Goal: Information Seeking & Learning: Learn about a topic

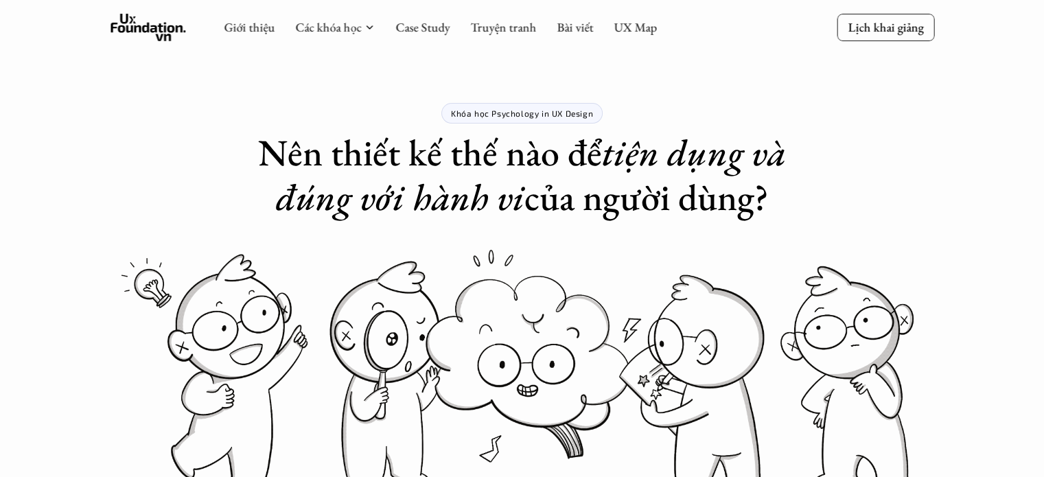
drag, startPoint x: 0, startPoint y: 0, endPoint x: 155, endPoint y: 369, distance: 399.9
click at [418, 31] on link "Case Study" at bounding box center [422, 27] width 54 height 16
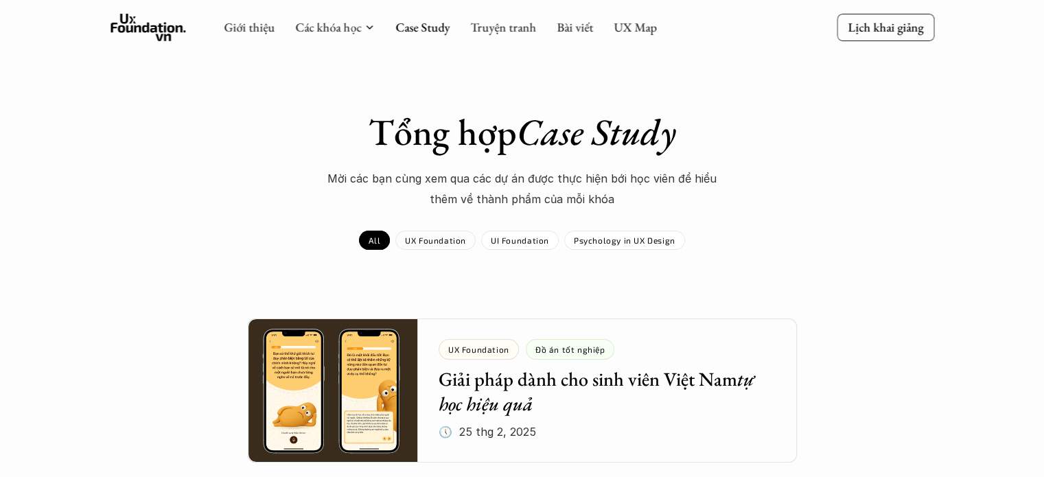
click at [445, 234] on div "UX Foundation" at bounding box center [435, 240] width 80 height 19
click at [500, 233] on div "UI Foundation" at bounding box center [520, 240] width 78 height 19
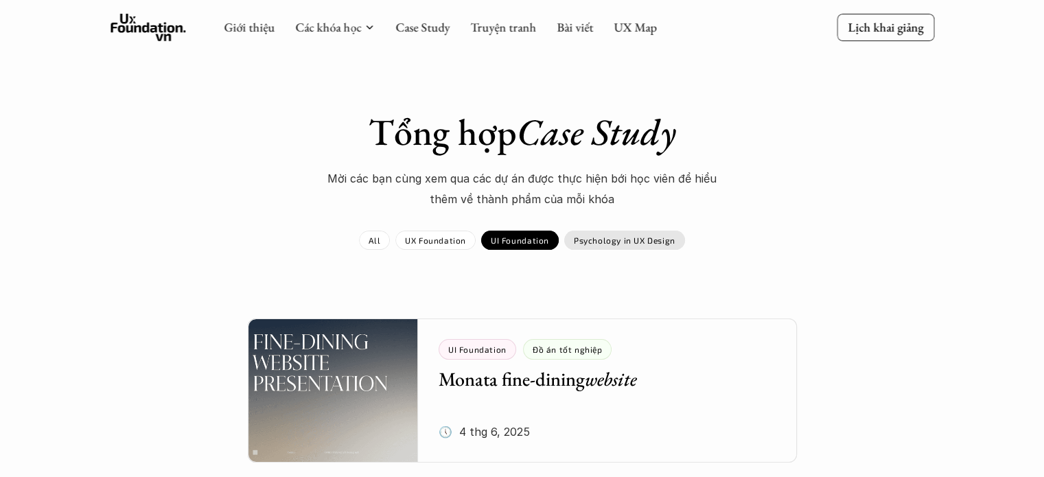
click at [588, 237] on p "Psychology in UX Design" at bounding box center [625, 240] width 102 height 10
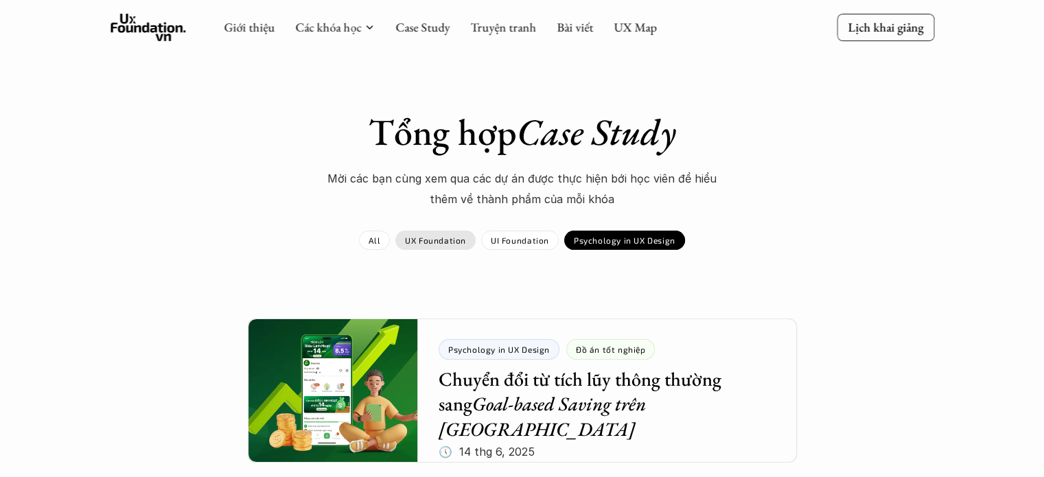
click at [461, 235] on div "UX Foundation" at bounding box center [435, 240] width 80 height 19
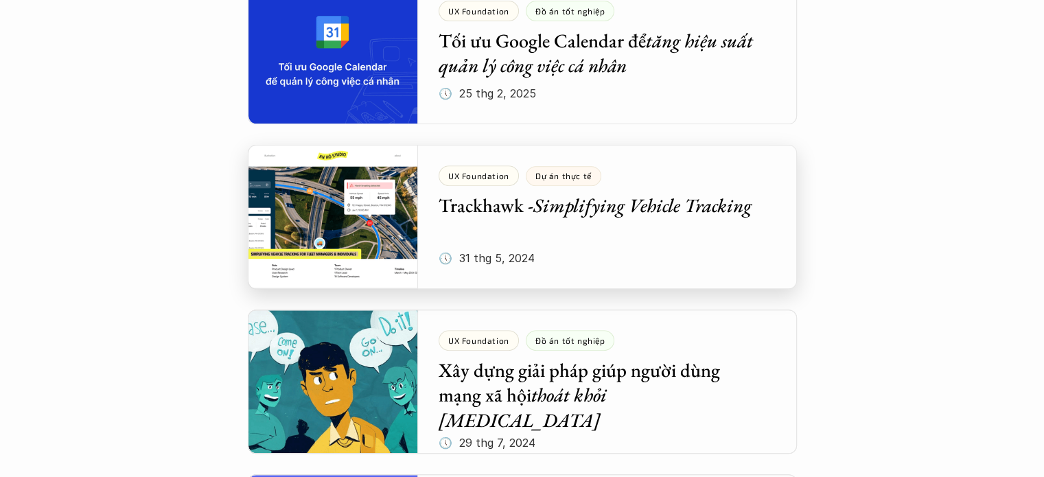
scroll to position [1006, 0]
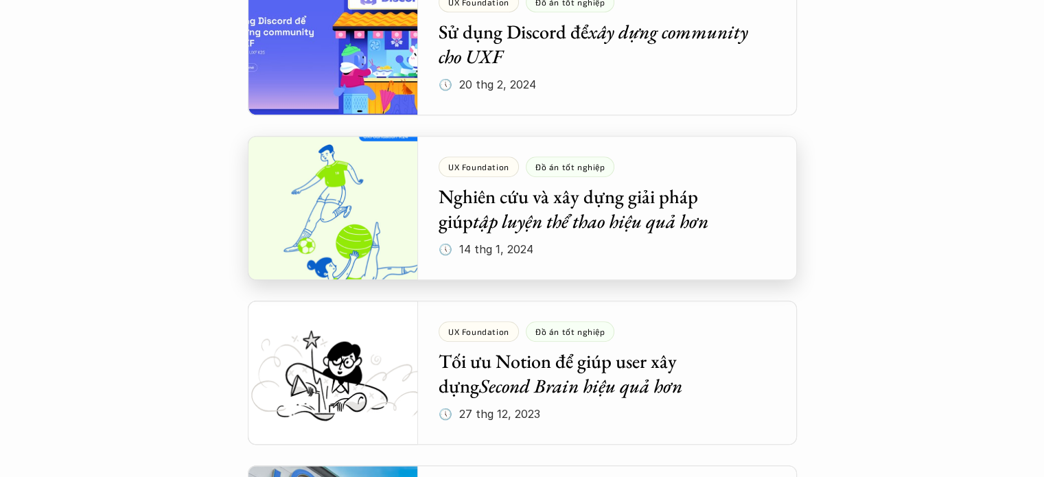
click at [432, 197] on div at bounding box center [522, 208] width 549 height 144
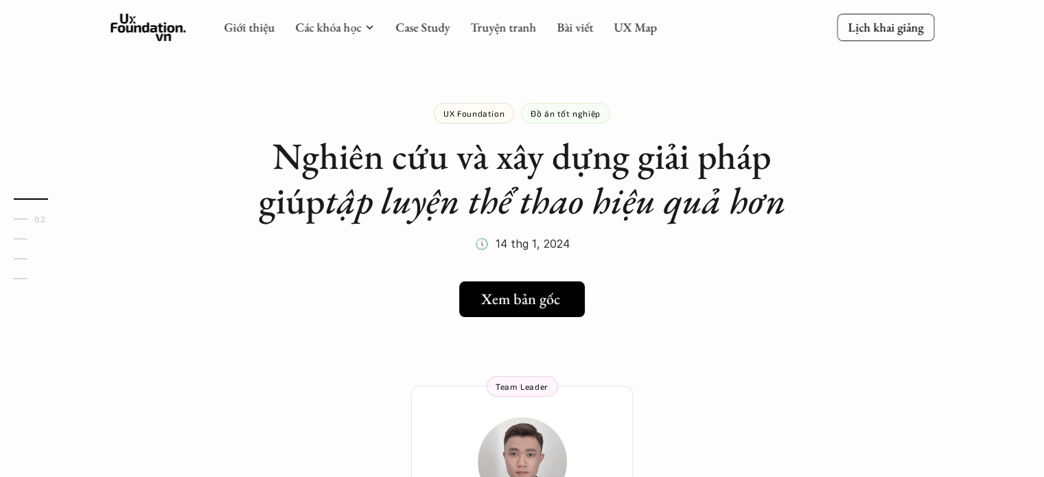
click at [479, 286] on link "Xem bản gốc" at bounding box center [522, 299] width 126 height 36
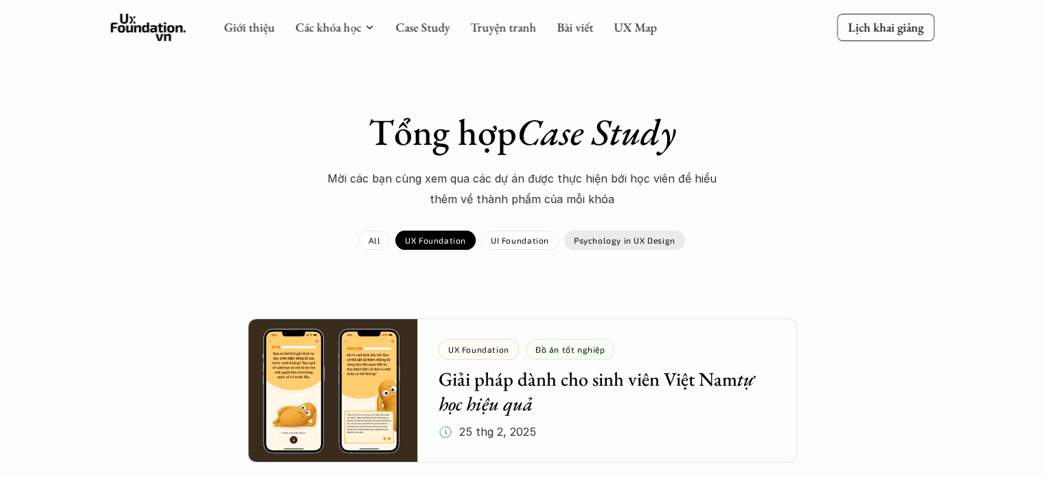
click at [598, 247] on div "Psychology in UX Design" at bounding box center [624, 240] width 121 height 19
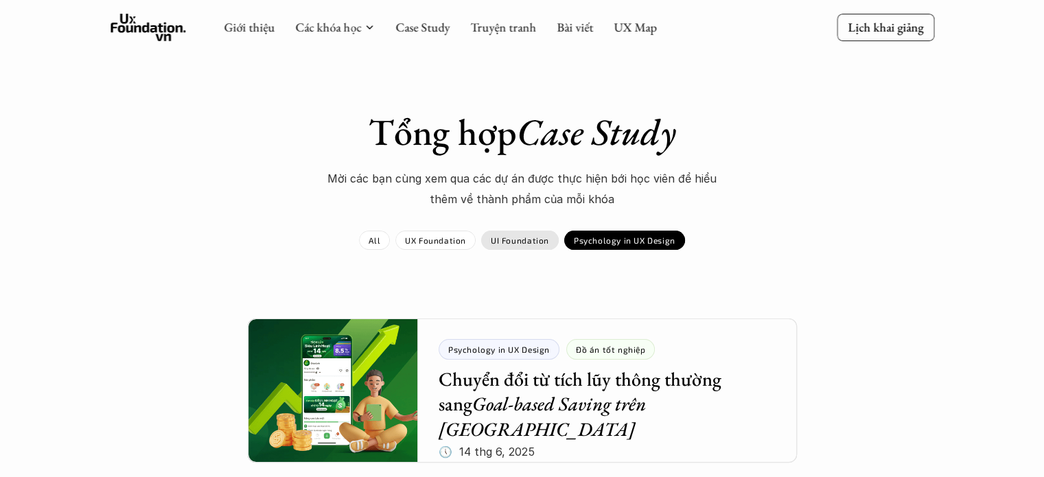
click at [520, 241] on p "UI Foundation" at bounding box center [520, 240] width 58 height 10
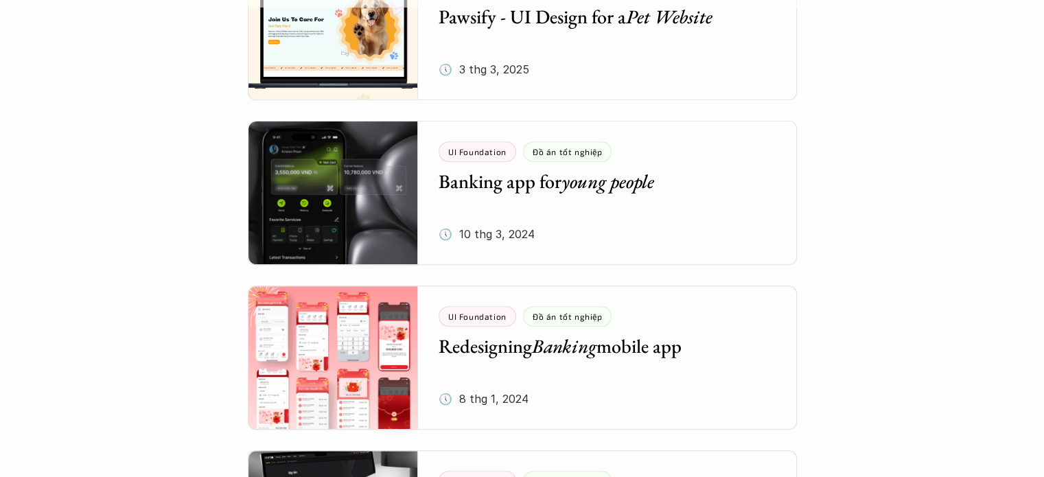
scroll to position [505, 0]
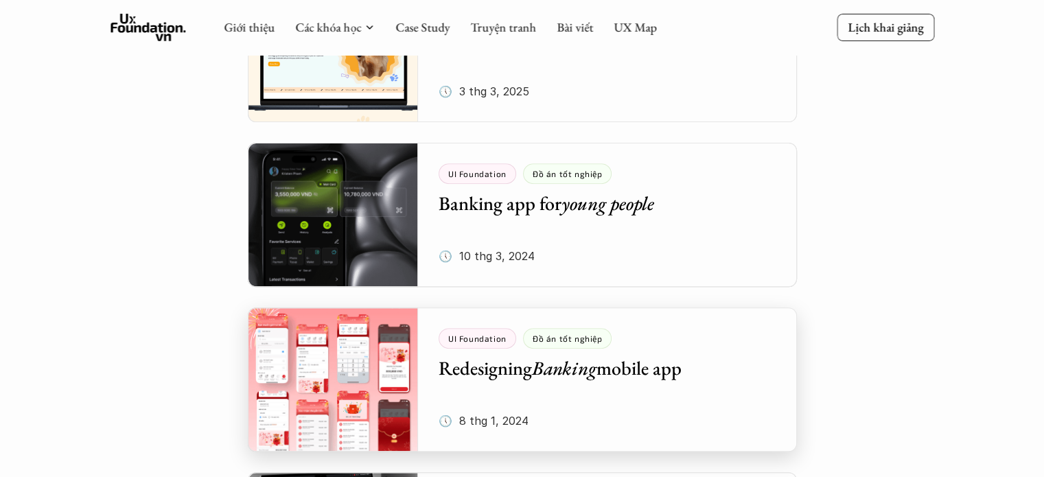
click at [402, 373] on div at bounding box center [522, 379] width 549 height 144
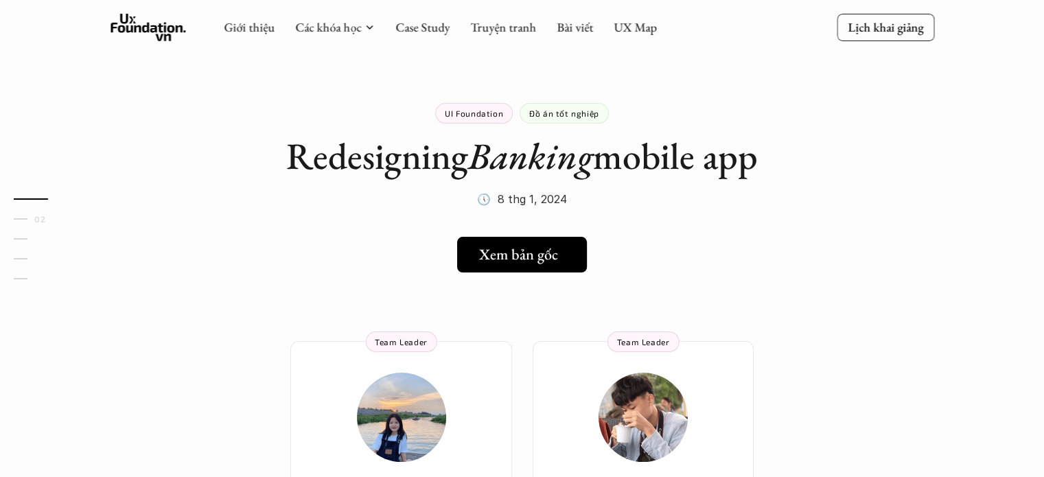
click at [544, 260] on h5 "Xem bản gốc" at bounding box center [518, 255] width 79 height 18
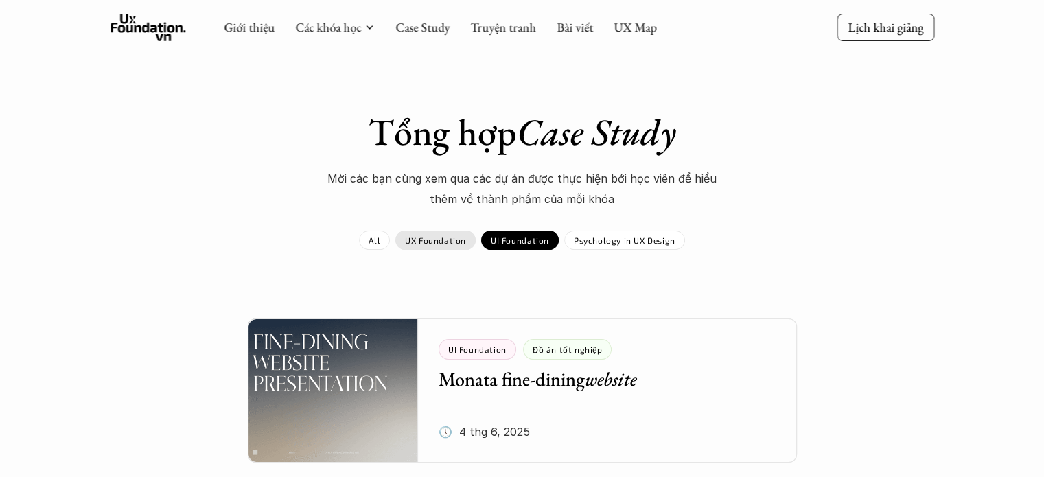
click at [445, 233] on div "UX Foundation" at bounding box center [435, 240] width 80 height 19
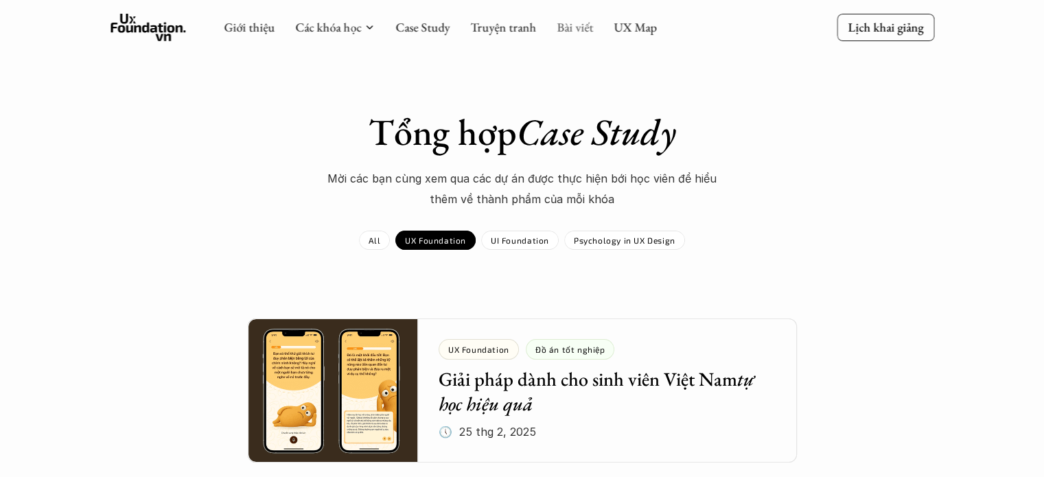
click at [563, 34] on link "Bài viết" at bounding box center [575, 27] width 36 height 16
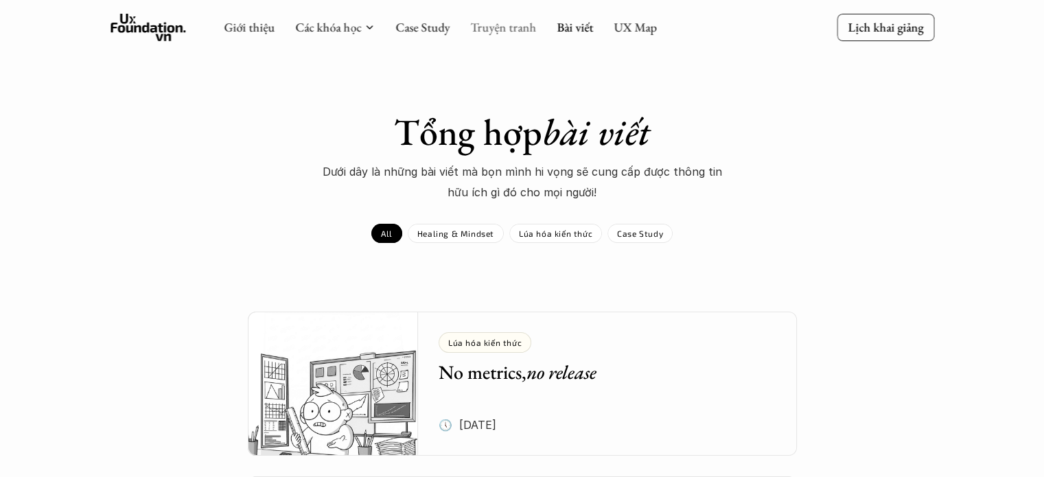
click at [524, 32] on link "Truyện tranh" at bounding box center [503, 27] width 66 height 16
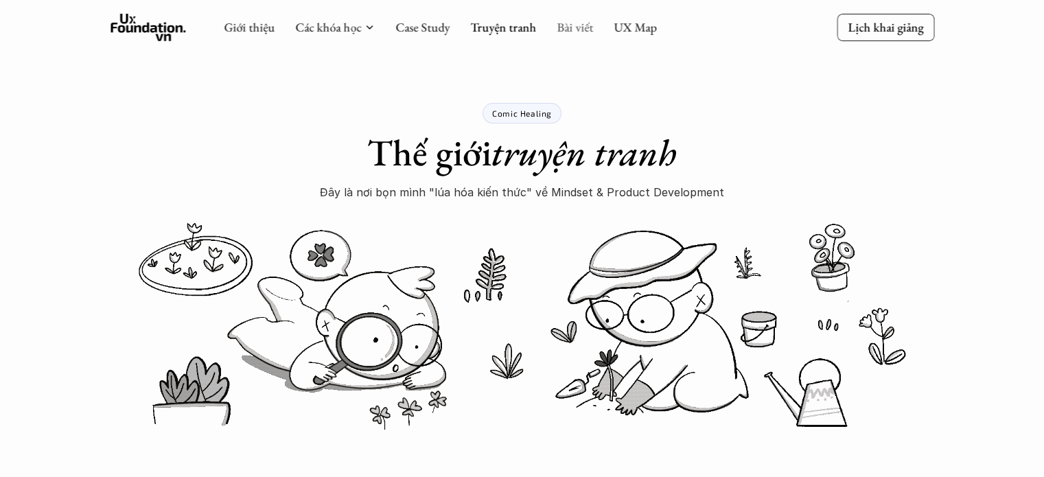
click at [570, 32] on link "Bài viết" at bounding box center [575, 27] width 36 height 16
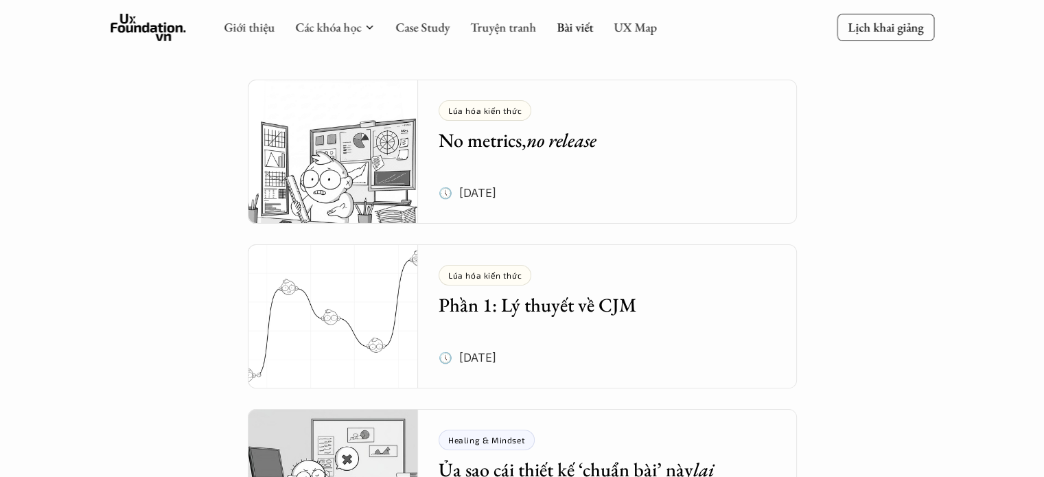
scroll to position [231, 0]
click at [497, 312] on h5 "Phần 1: Lý thuyết về CJM" at bounding box center [597, 306] width 317 height 25
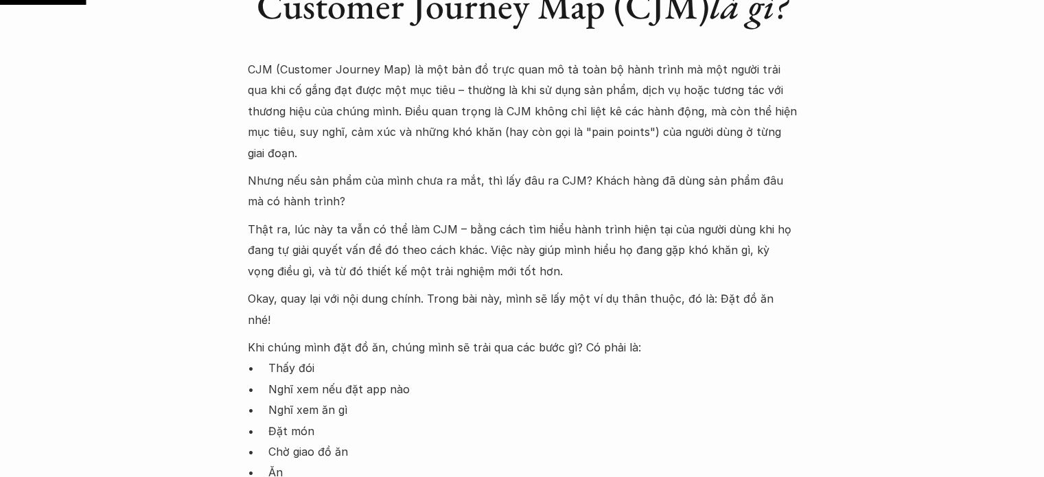
scroll to position [875, 0]
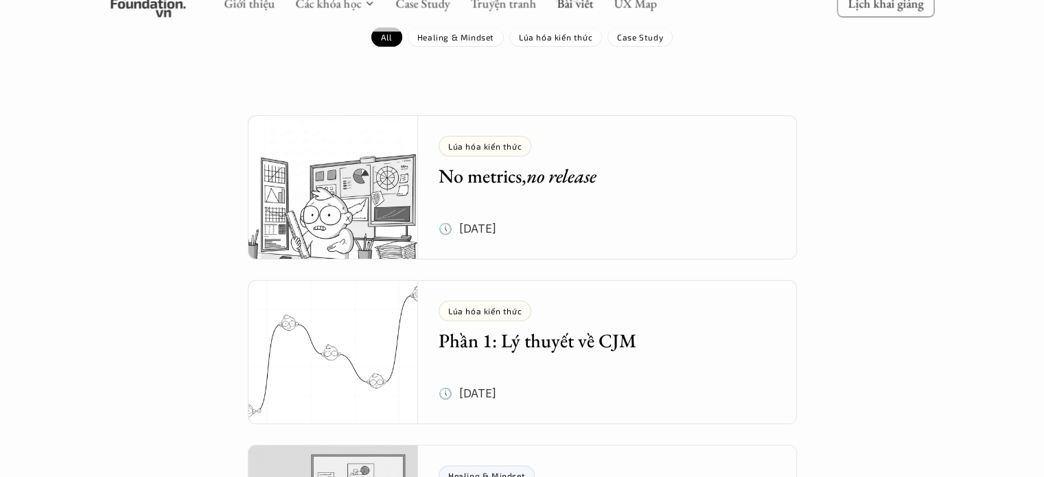
scroll to position [198, 0]
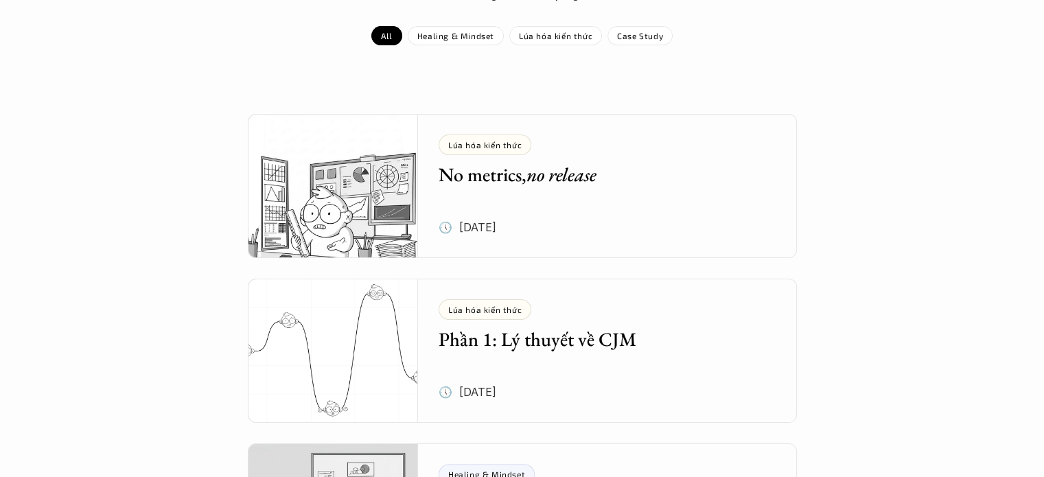
click at [473, 174] on h5 "No metrics, no release" at bounding box center [597, 174] width 317 height 25
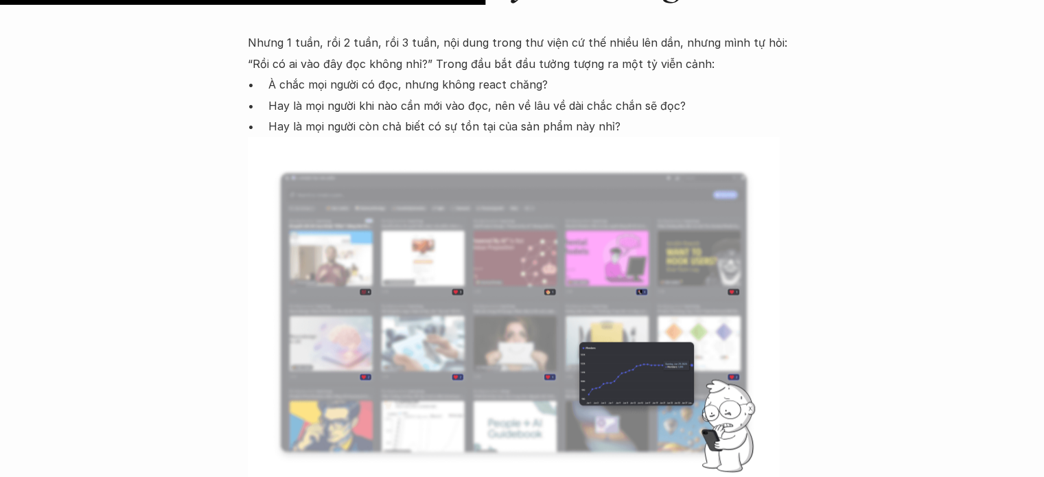
scroll to position [2146, 0]
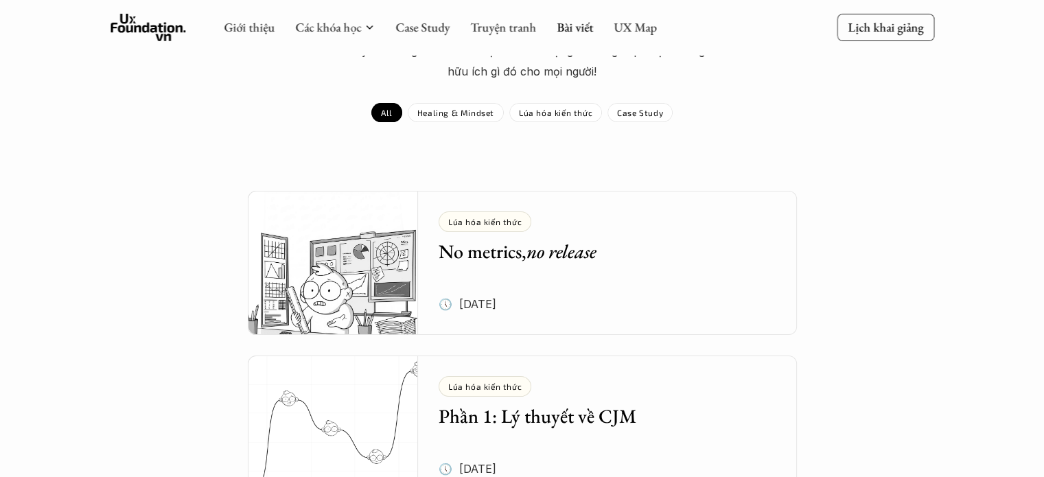
scroll to position [120, 0]
click at [579, 117] on p "Lúa hóa kiến thức" at bounding box center [555, 113] width 73 height 10
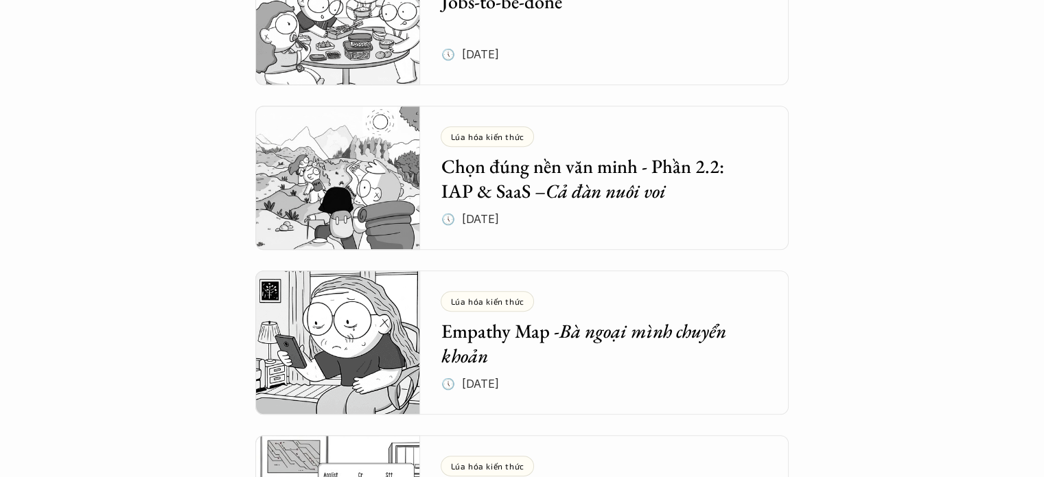
scroll to position [701, 0]
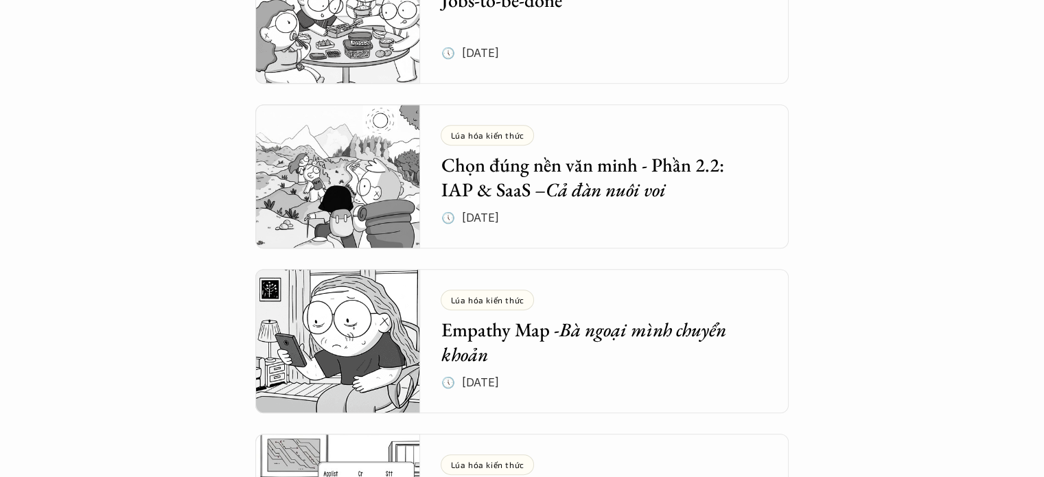
click at [524, 204] on div "Lúa hóa kiến thức Chọn đúng nền văn minh - Phần 2.2: IAP & SaaS – Cả đàn nuôi v…" at bounding box center [615, 176] width 348 height 144
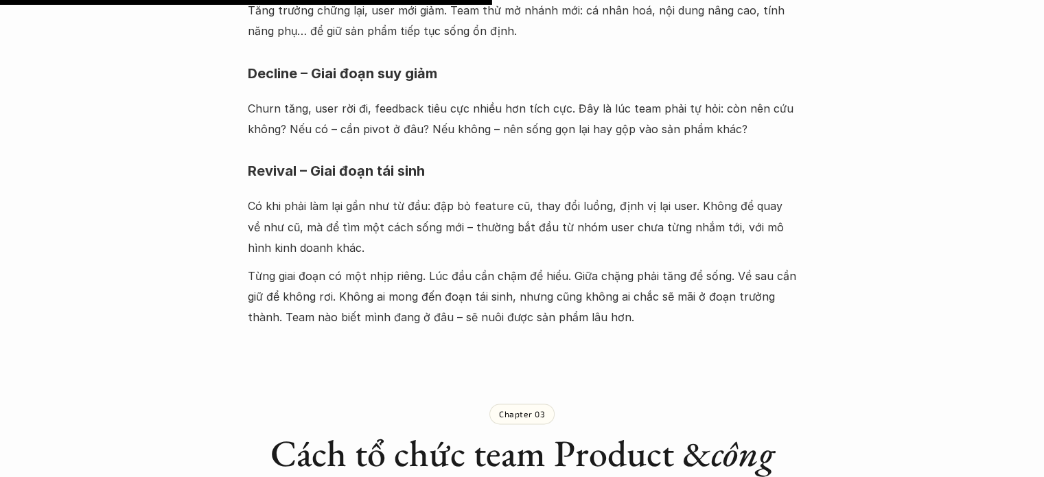
scroll to position [2537, 0]
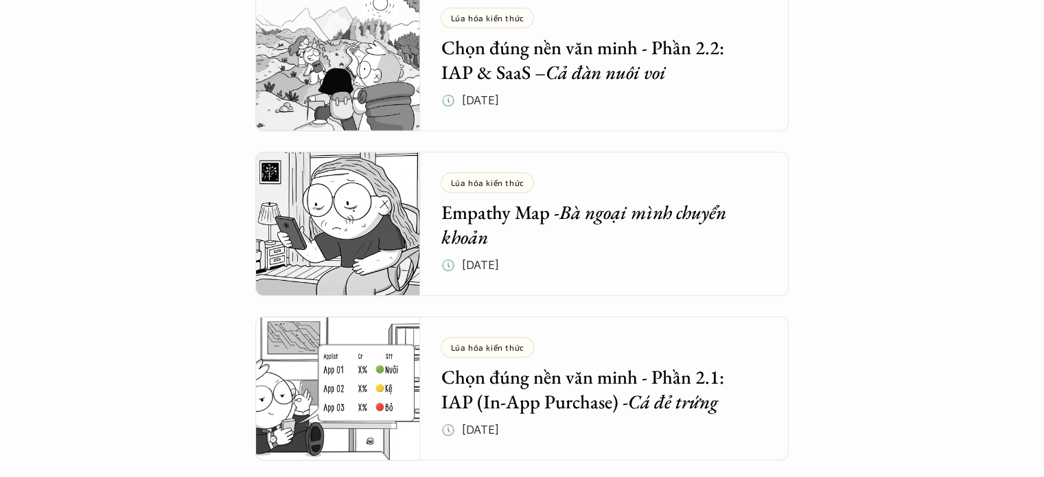
scroll to position [828, 0]
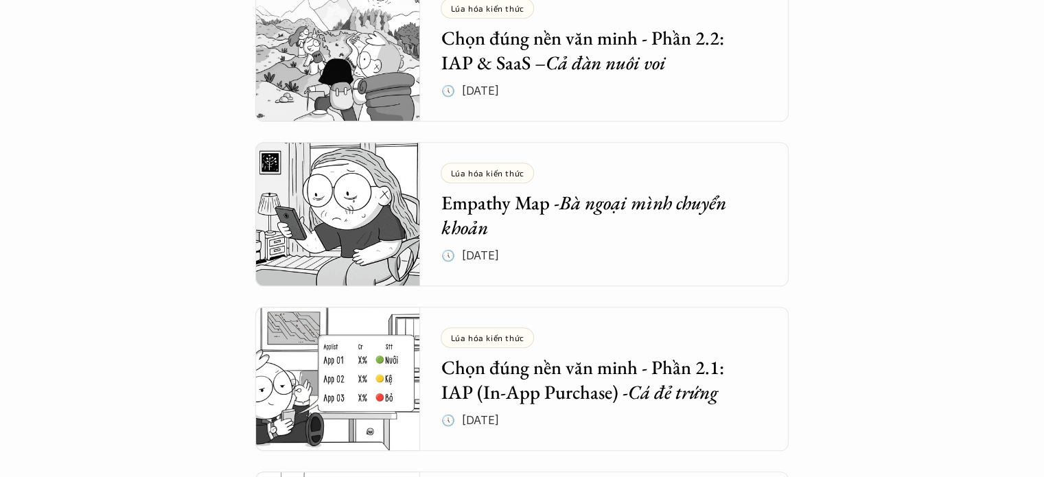
click at [524, 204] on h5 "Empathy Map - Bà ngoại mình chuyển khoản" at bounding box center [594, 215] width 307 height 50
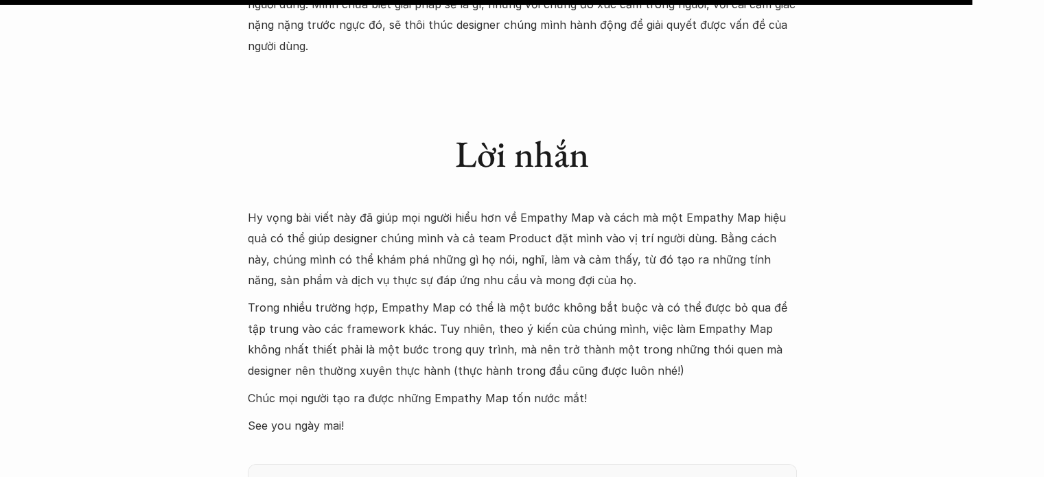
scroll to position [4719, 0]
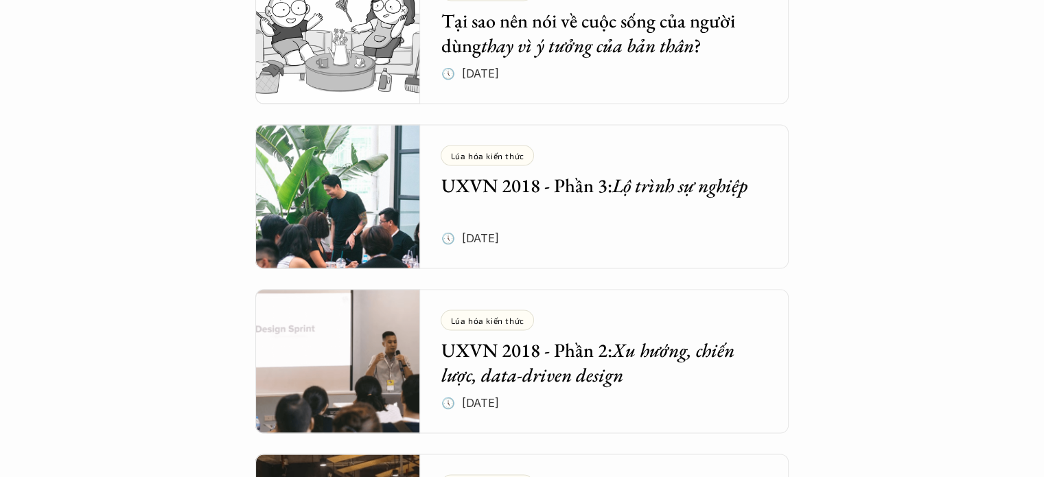
scroll to position [2658, 0]
click at [566, 185] on h5 "UXVN 2018 - Phần 3: Lộ trình sự nghiệp" at bounding box center [594, 184] width 307 height 25
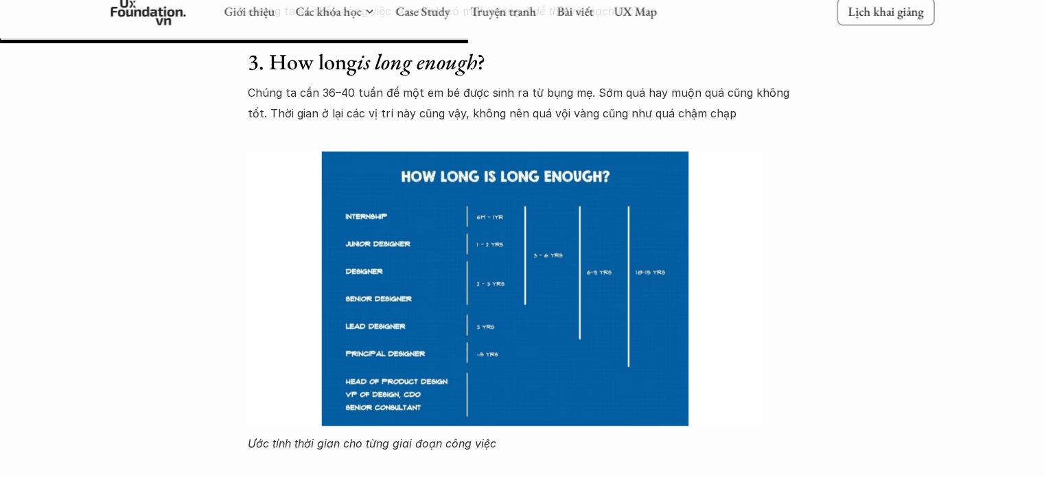
scroll to position [3429, 0]
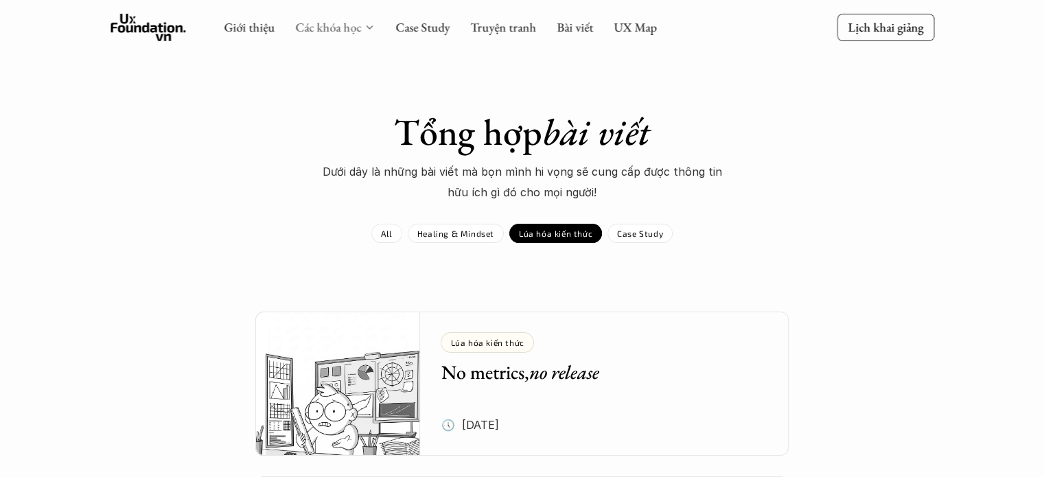
click at [353, 25] on link "Các khóa học" at bounding box center [328, 27] width 66 height 16
